Goal: Transaction & Acquisition: Purchase product/service

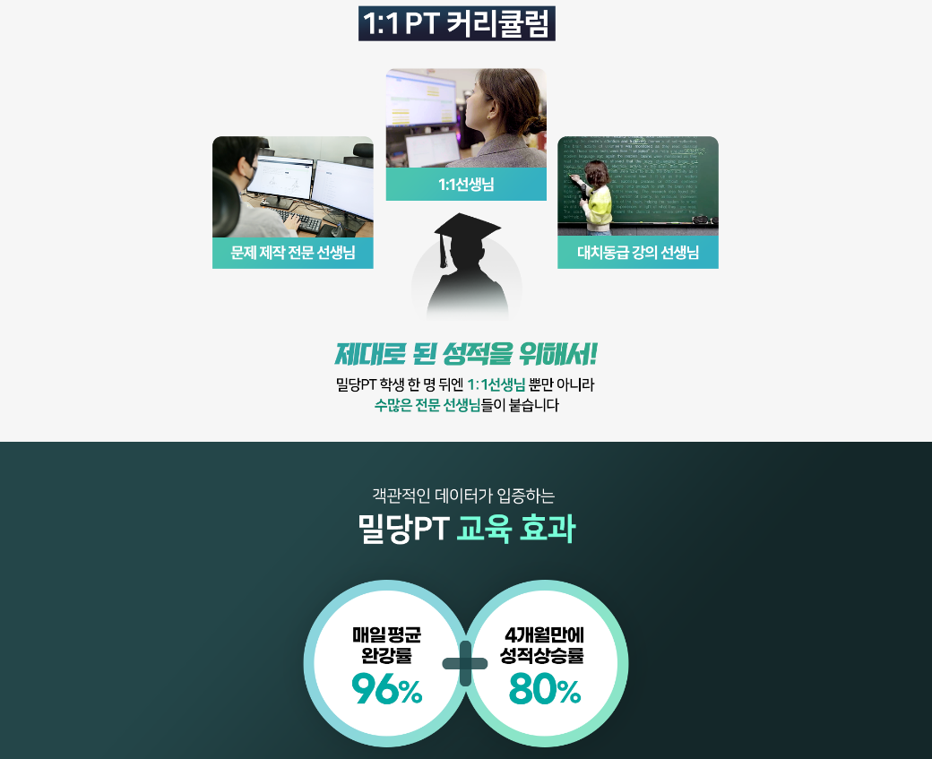
scroll to position [986, 0]
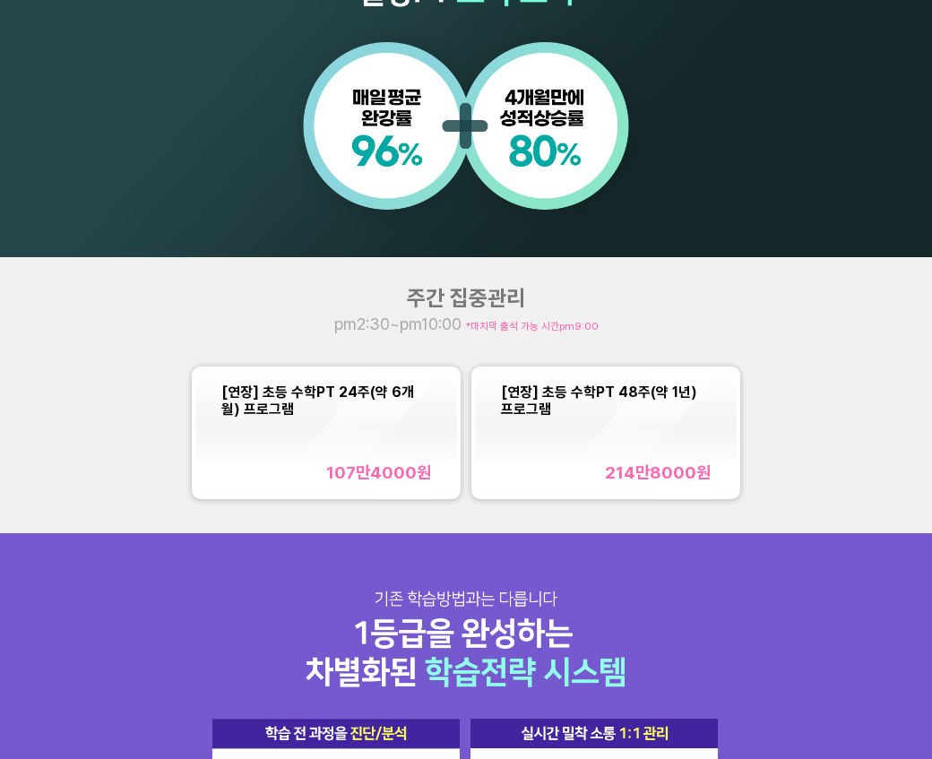
click at [399, 434] on div "[연장] 초등 수학PT 24주(약 6개월) 프로그램 107만4000 원" at bounding box center [325, 434] width 209 height 100
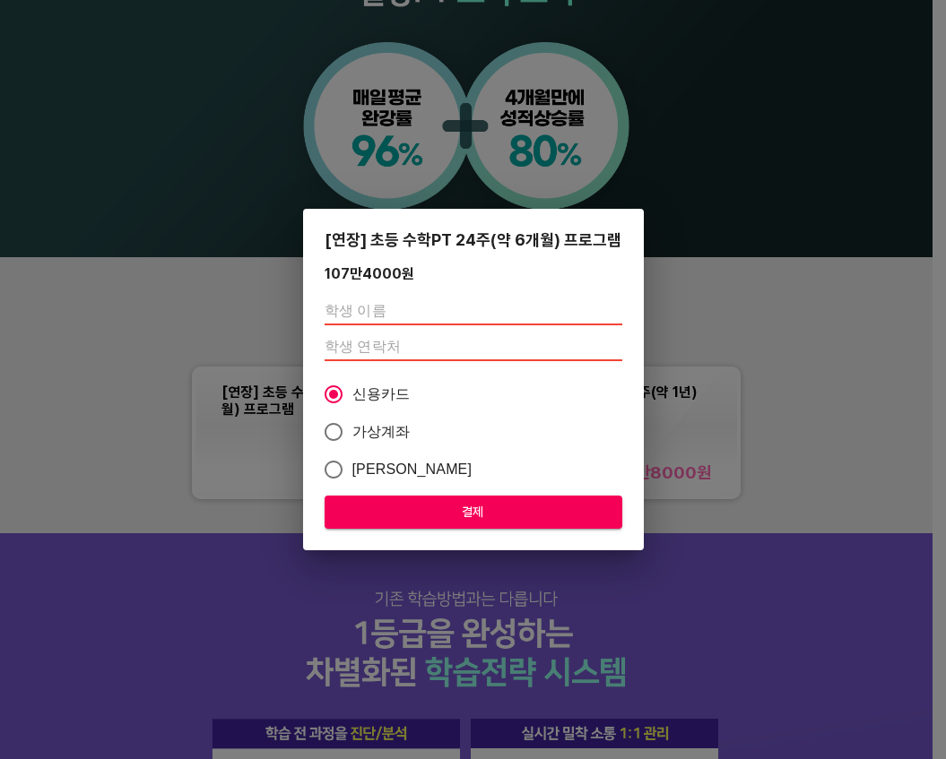
click at [378, 322] on input "text" at bounding box center [474, 311] width 298 height 29
type input "[DEMOGRAPHIC_DATA]"
click at [377, 342] on input "number" at bounding box center [474, 347] width 298 height 29
click at [358, 352] on input "number" at bounding box center [474, 347] width 298 height 29
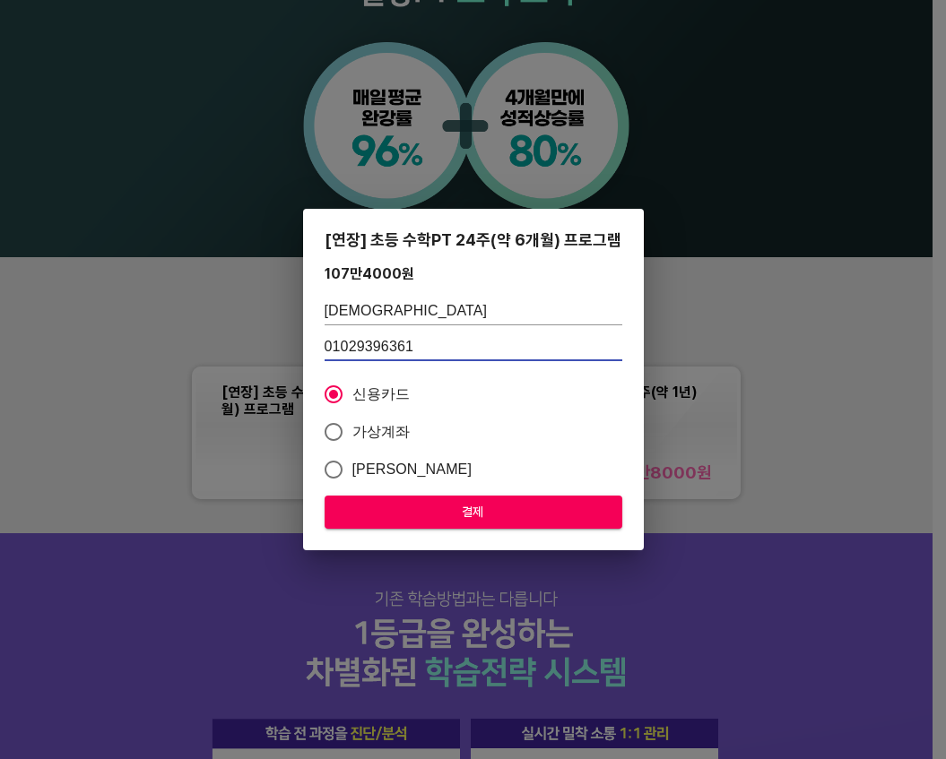
type input "01029396361"
click at [459, 502] on span "결제" at bounding box center [473, 512] width 269 height 22
